Goal: Transaction & Acquisition: Book appointment/travel/reservation

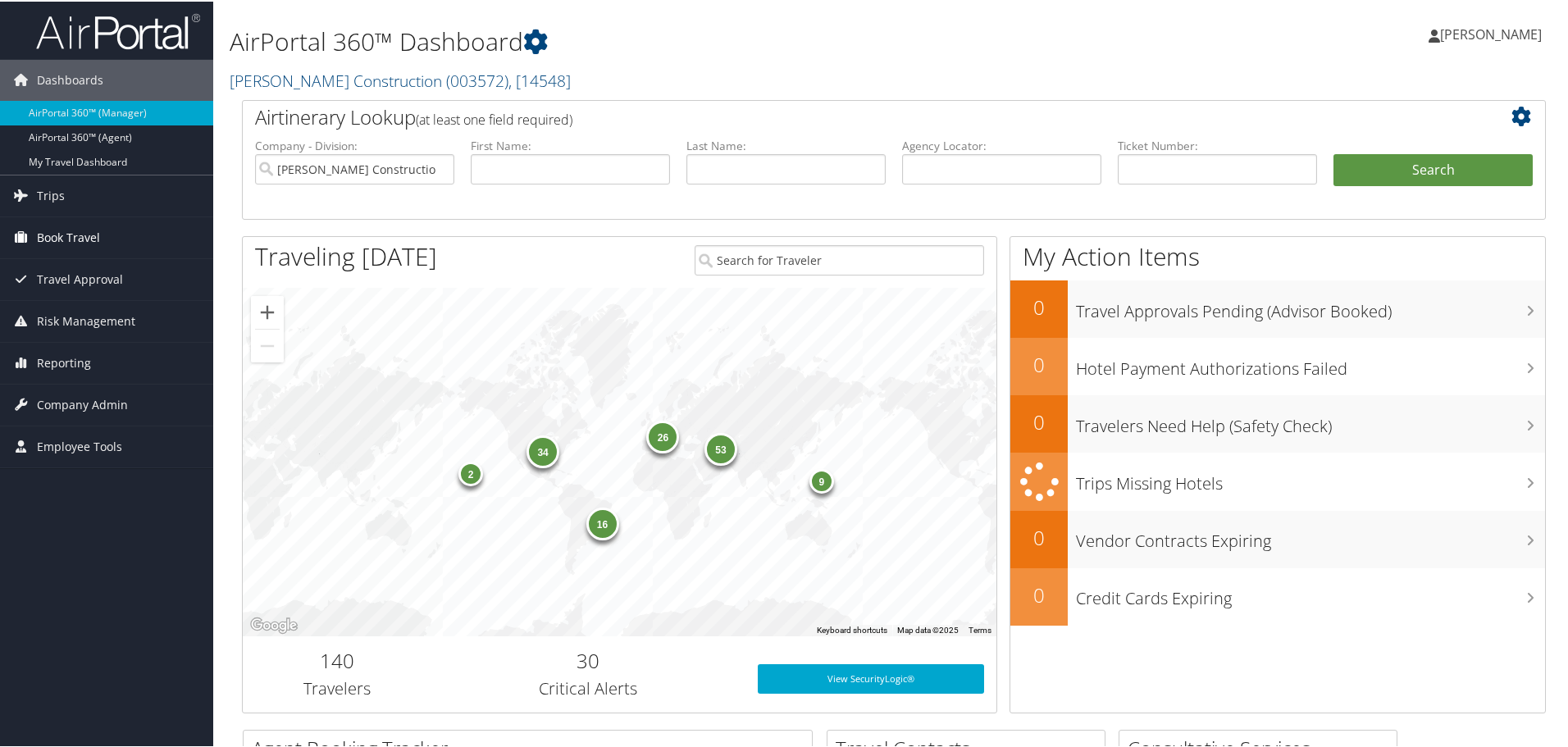
click at [94, 234] on span "Book Travel" at bounding box center [68, 237] width 64 height 41
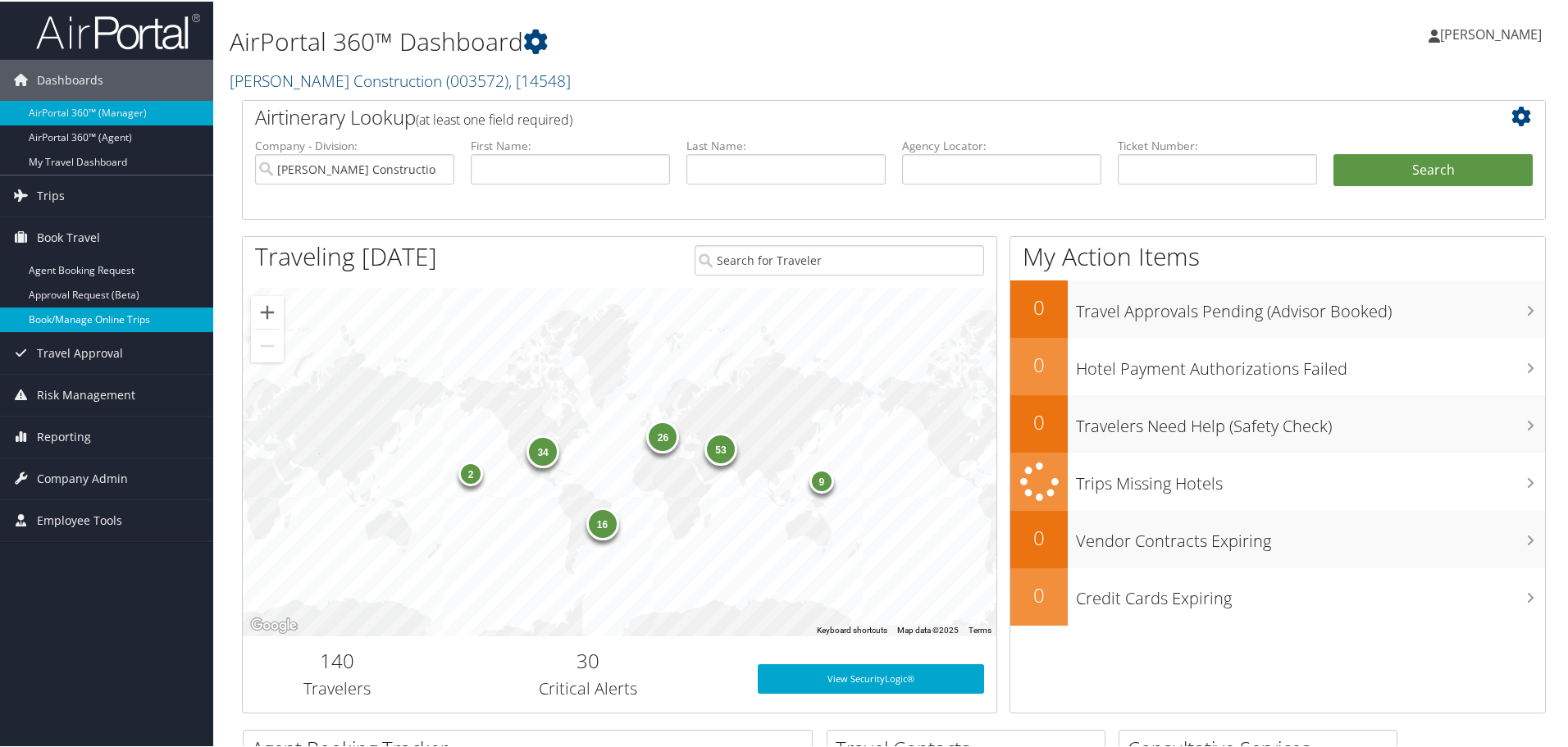
click at [86, 317] on link "Book/Manage Online Trips" at bounding box center [107, 318] width 213 height 24
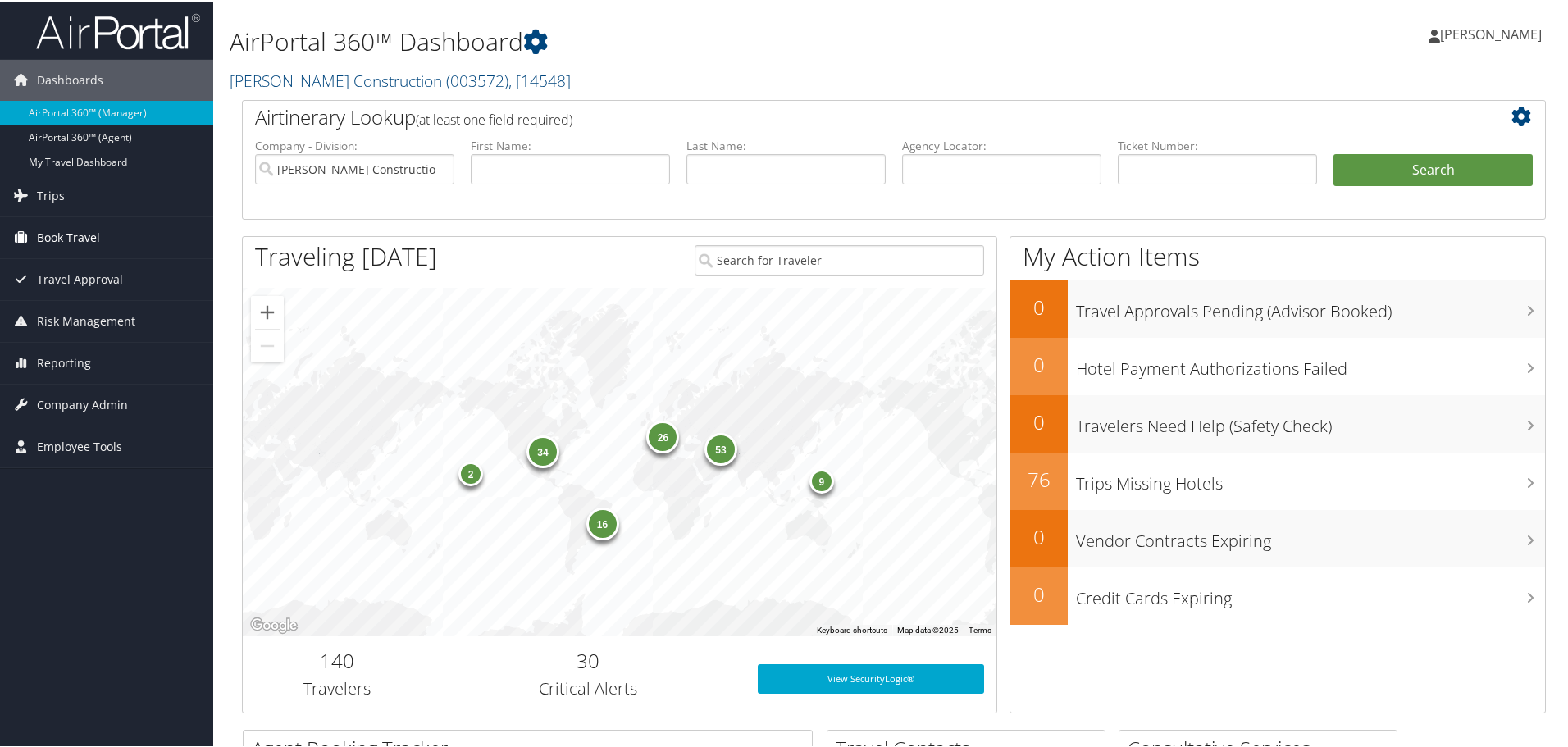
click at [93, 232] on span "Book Travel" at bounding box center [68, 237] width 64 height 41
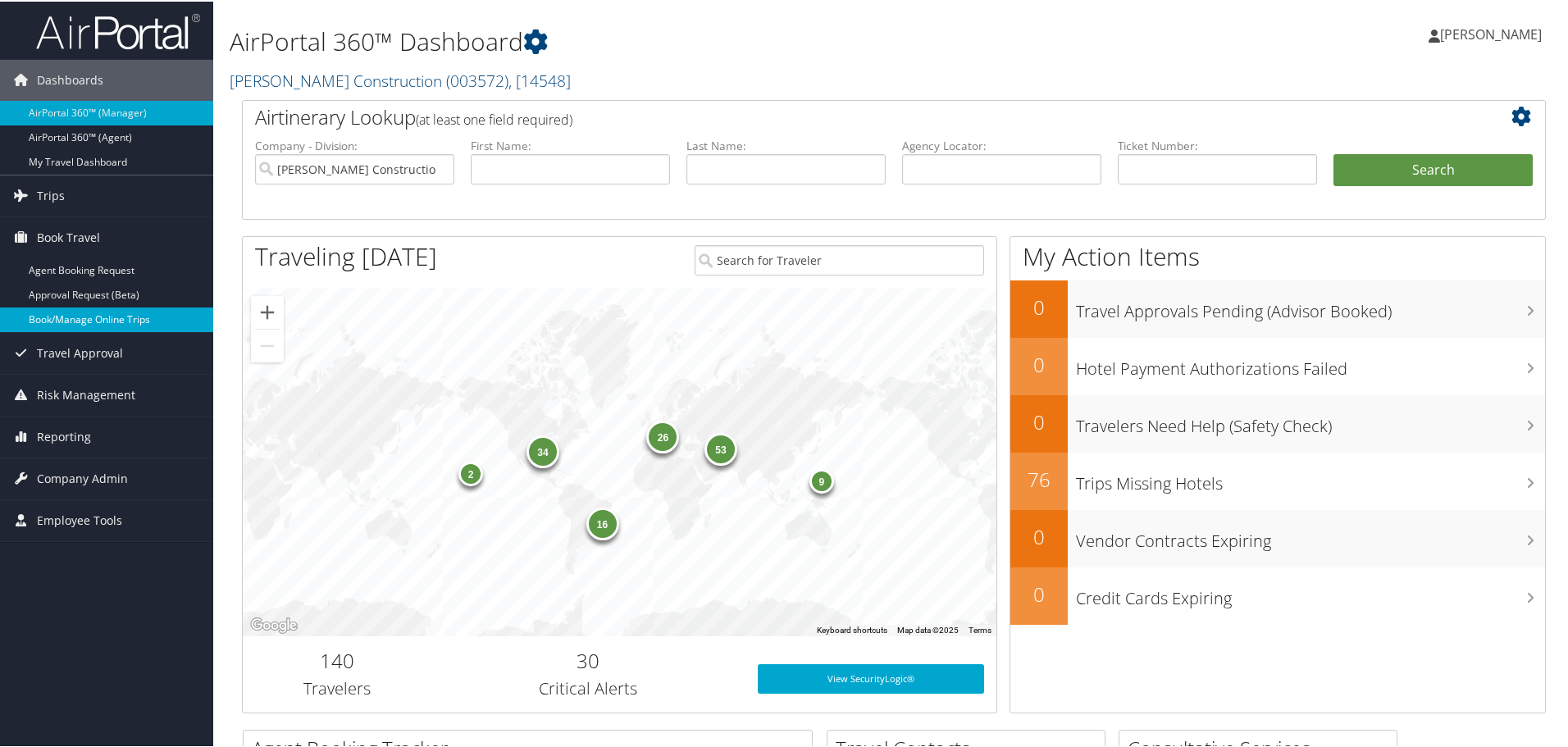
click at [82, 319] on link "Book/Manage Online Trips" at bounding box center [107, 318] width 213 height 24
